Goal: Task Accomplishment & Management: Use online tool/utility

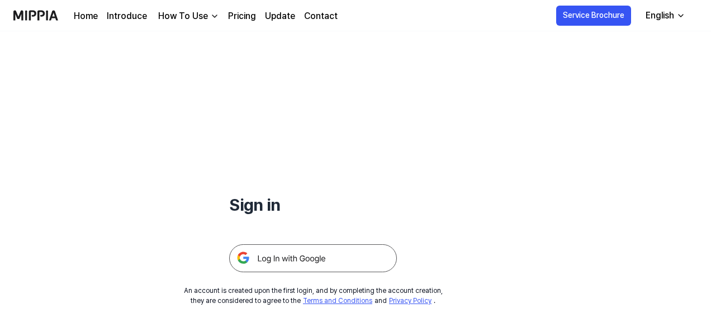
click at [319, 252] on img at bounding box center [313, 258] width 168 height 28
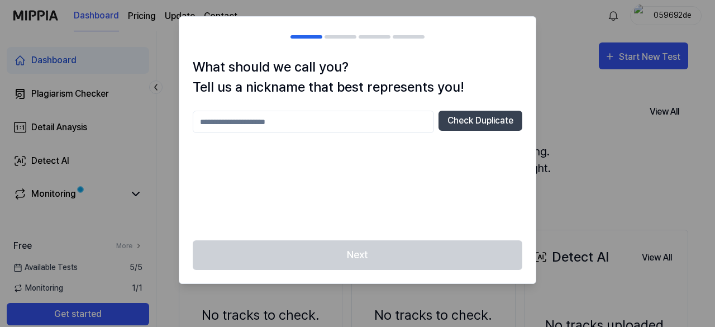
click at [371, 121] on input "text" at bounding box center [313, 122] width 241 height 22
type input "******"
click at [491, 117] on button "Check Duplicate" at bounding box center [481, 121] width 84 height 20
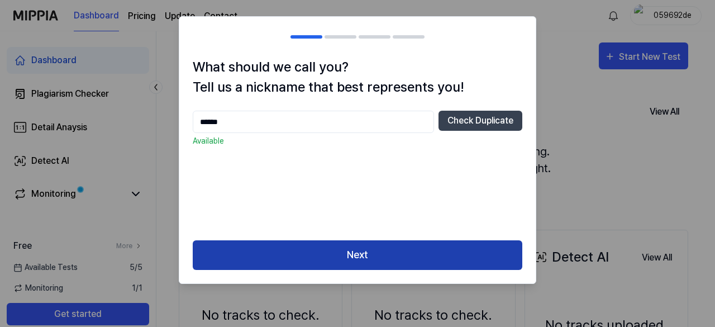
click at [416, 259] on button "Next" at bounding box center [358, 255] width 330 height 30
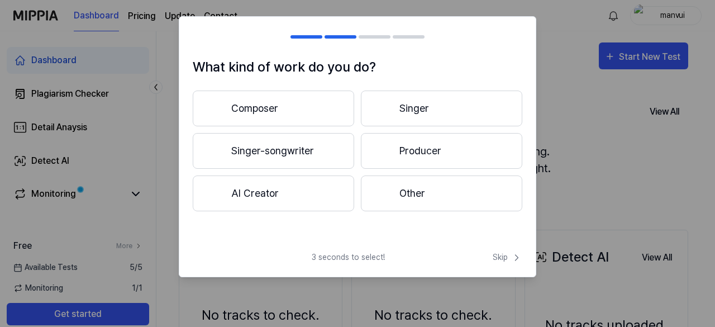
click at [332, 202] on button "AI Creator" at bounding box center [273, 193] width 161 height 36
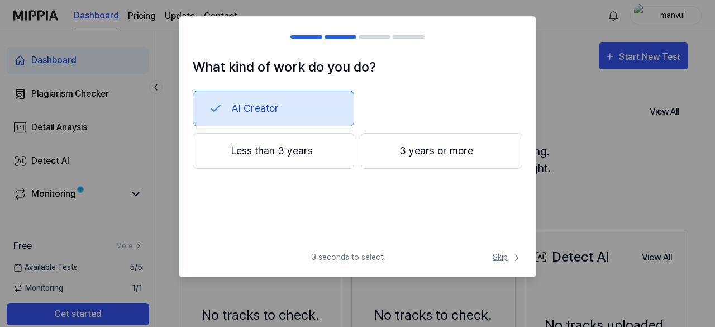
click at [506, 260] on span "Skip" at bounding box center [508, 257] width 30 height 12
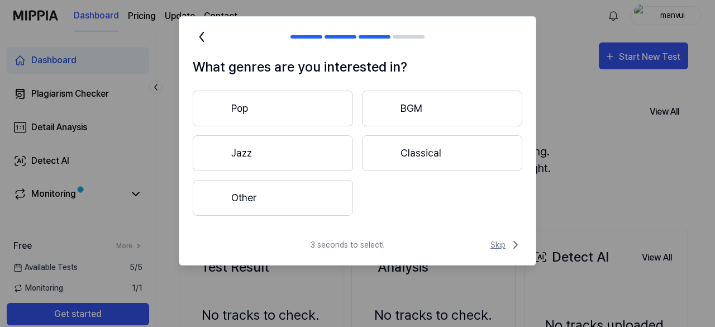
click at [506, 241] on span "Skip" at bounding box center [507, 244] width 32 height 13
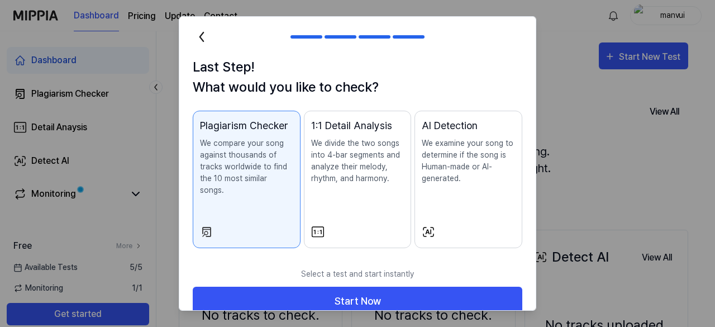
click at [363, 174] on p "We divide the two songs into 4-bar segments and analyze their melody, rhythm, a…" at bounding box center [357, 160] width 93 height 47
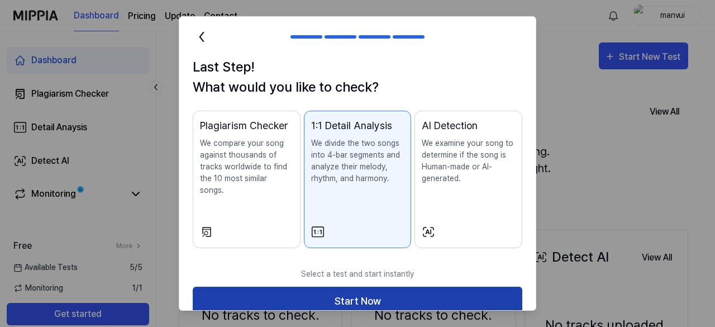
click at [364, 296] on button "Start Now" at bounding box center [358, 302] width 330 height 30
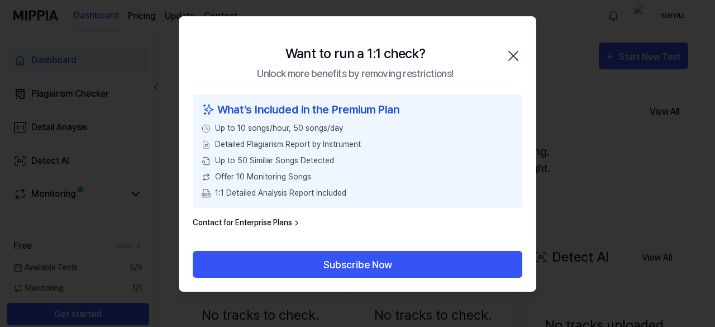
click at [512, 53] on icon "button" at bounding box center [514, 56] width 18 height 18
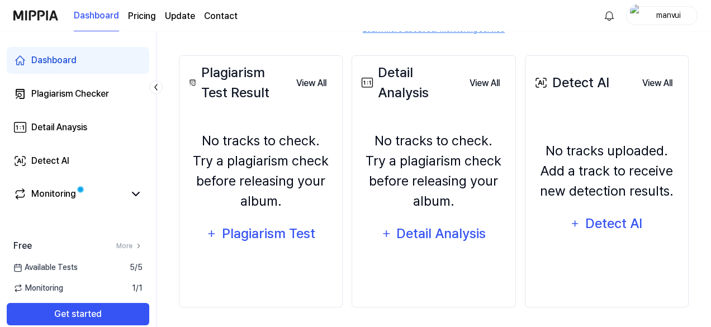
scroll to position [177, 0]
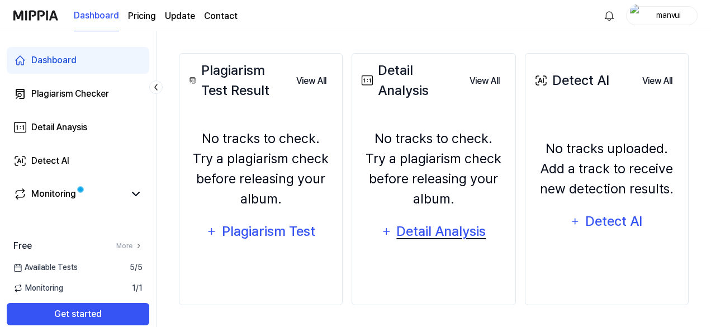
click at [412, 227] on div "Detail Analysis" at bounding box center [441, 231] width 91 height 21
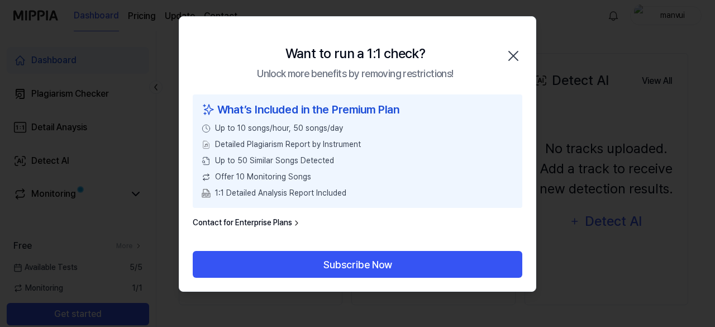
click at [511, 51] on icon "button" at bounding box center [514, 56] width 18 height 18
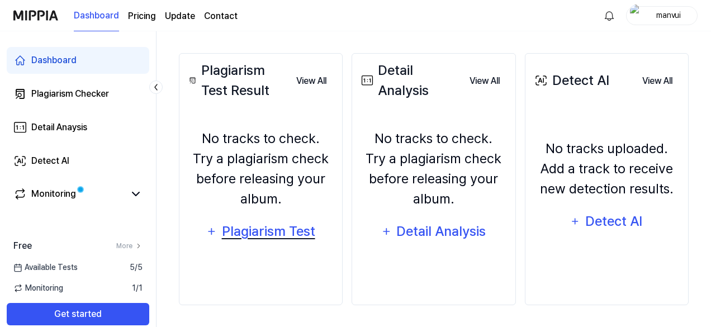
click at [293, 229] on div "Plagiarism Test" at bounding box center [268, 231] width 95 height 21
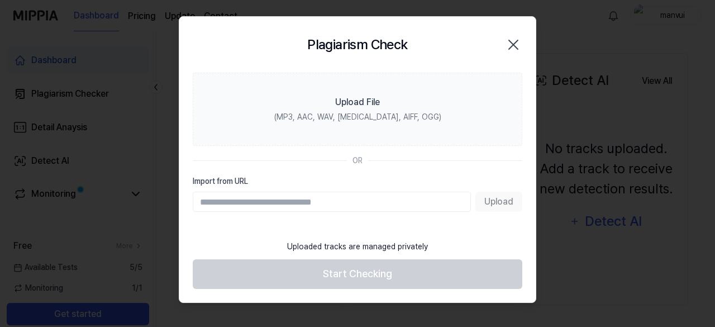
click at [301, 199] on input "Import from URL" at bounding box center [332, 202] width 278 height 20
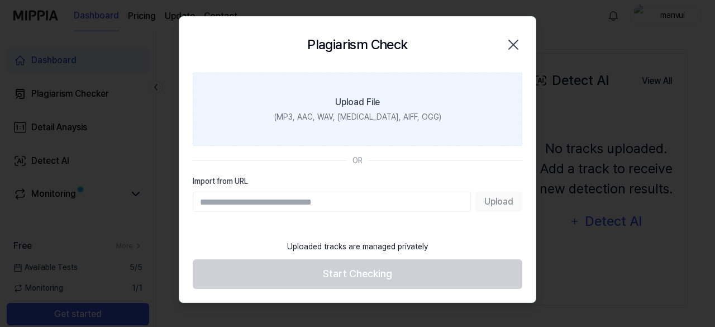
click at [347, 80] on label "Upload File (MP3, AAC, WAV, FLAC, AIFF, OGG)" at bounding box center [358, 109] width 330 height 73
click at [0, 0] on input "Upload File (MP3, AAC, WAV, FLAC, AIFF, OGG)" at bounding box center [0, 0] width 0 height 0
click at [367, 123] on label "Upload File (MP3, AAC, WAV, FLAC, AIFF, OGG)" at bounding box center [358, 109] width 330 height 73
click at [0, 0] on input "Upload File (MP3, AAC, WAV, FLAC, AIFF, OGG)" at bounding box center [0, 0] width 0 height 0
click at [411, 101] on label "Upload File (MP3, AAC, WAV, FLAC, AIFF, OGG)" at bounding box center [358, 109] width 330 height 73
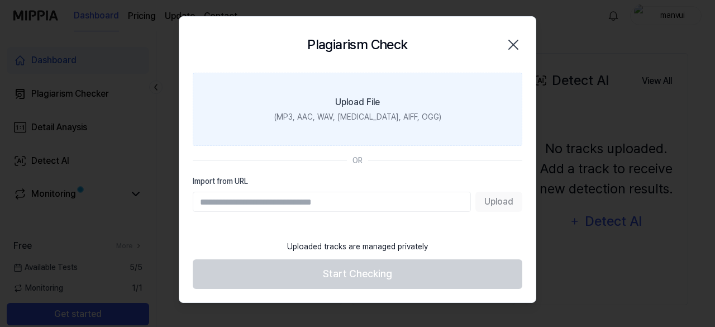
click at [0, 0] on input "Upload File (MP3, AAC, WAV, FLAC, AIFF, OGG)" at bounding box center [0, 0] width 0 height 0
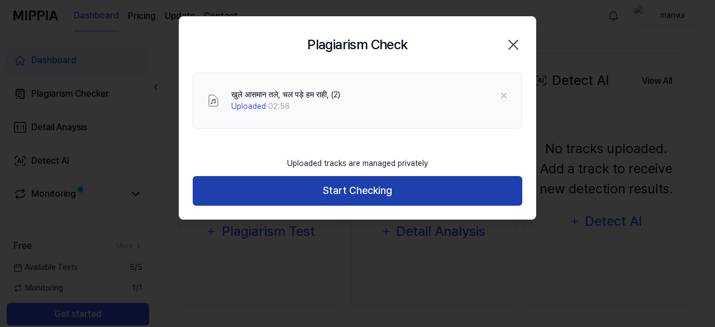
click at [320, 187] on button "Start Checking" at bounding box center [358, 191] width 330 height 30
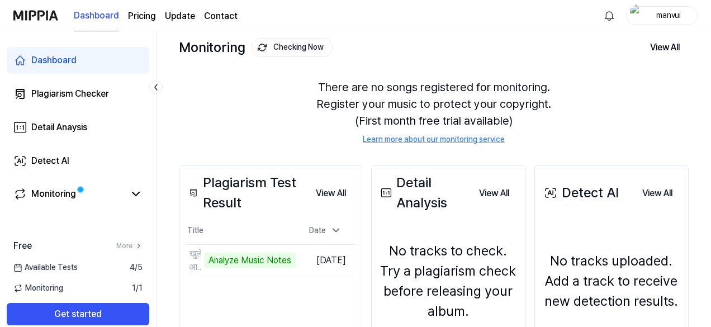
scroll to position [0, 0]
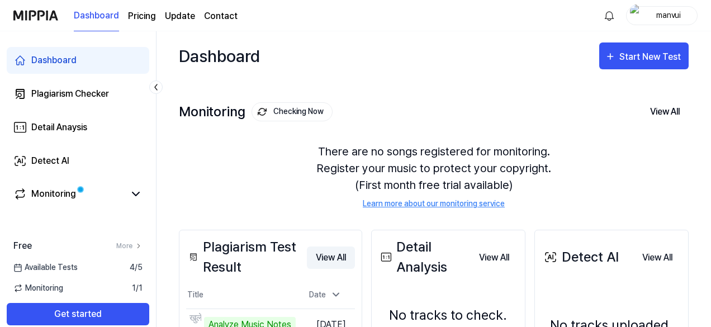
click at [346, 254] on button "View All" at bounding box center [331, 257] width 48 height 22
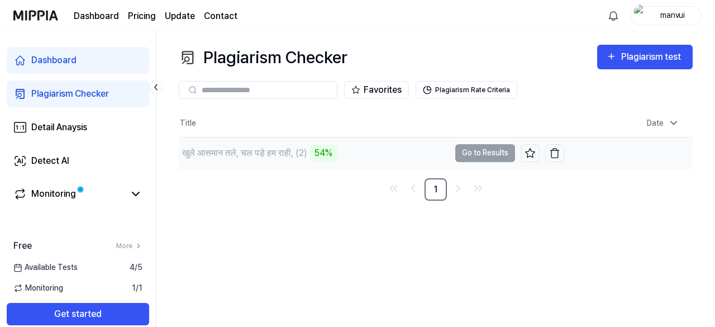
click at [461, 154] on td "खुले आसमान तले, चल पड़े हम राही, (2) 54% Go to Results" at bounding box center [372, 152] width 386 height 31
click at [491, 155] on button "Go to Results" at bounding box center [485, 153] width 60 height 18
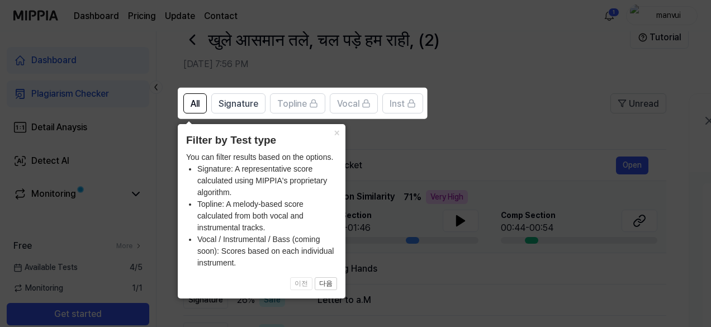
scroll to position [28, 0]
click at [335, 130] on button "×" at bounding box center [336, 131] width 18 height 16
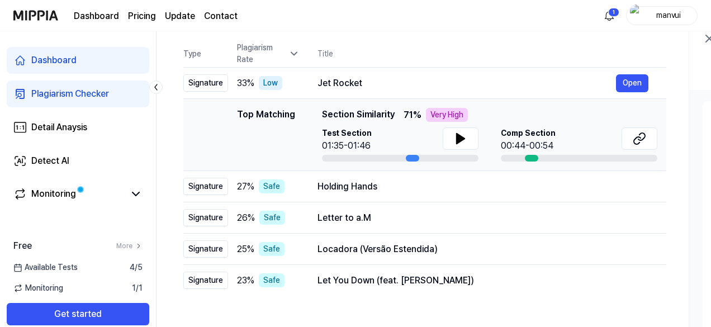
scroll to position [105, 0]
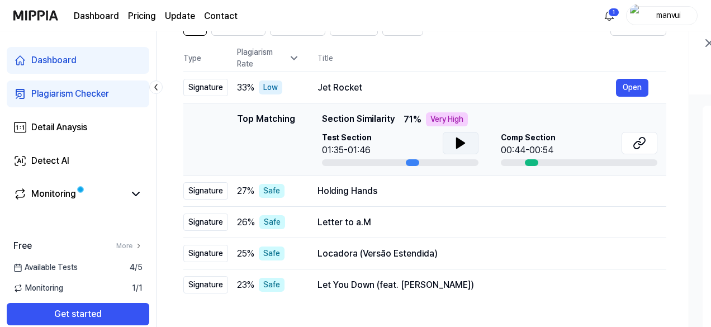
click at [459, 144] on icon at bounding box center [461, 143] width 8 height 10
click at [459, 144] on icon at bounding box center [460, 142] width 13 height 13
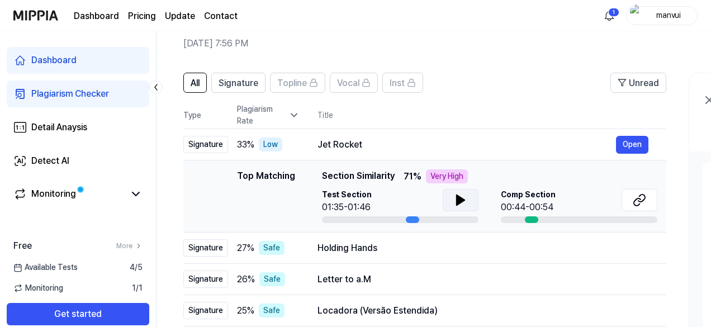
scroll to position [44, 0]
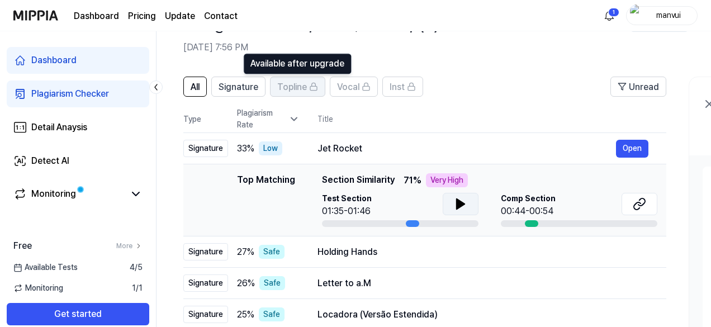
click at [307, 84] on div "Topline" at bounding box center [297, 86] width 41 height 15
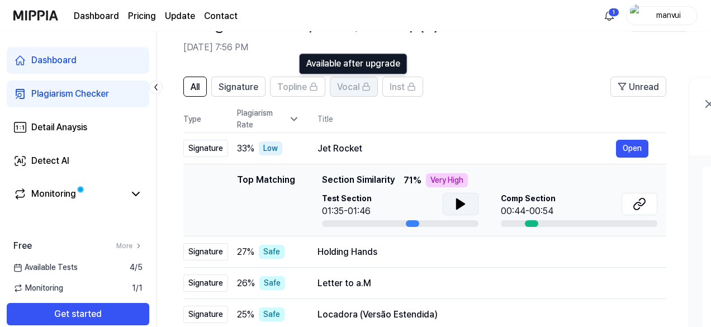
click at [359, 89] on div "Vocal" at bounding box center [354, 86] width 34 height 15
